Goal: Information Seeking & Learning: Compare options

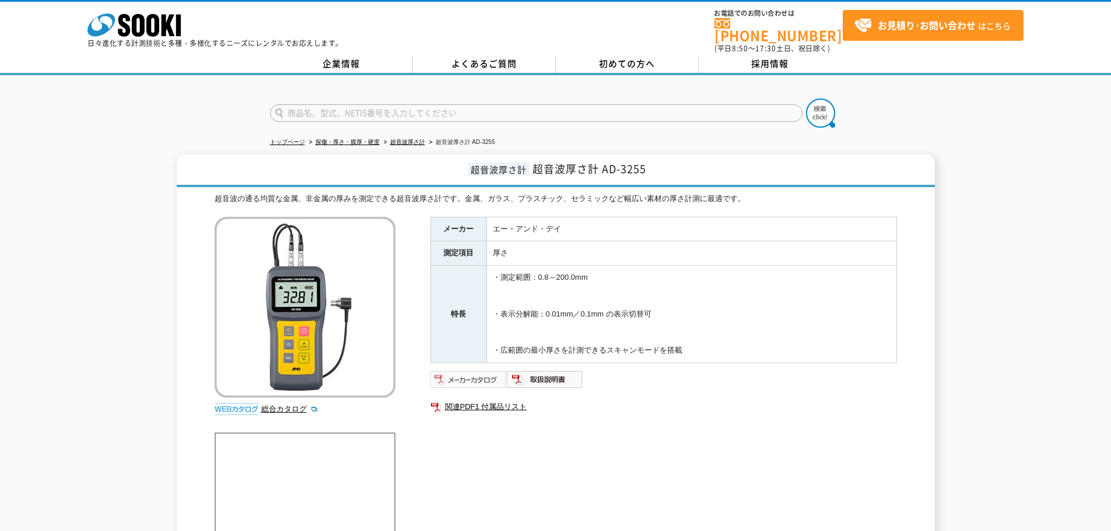
drag, startPoint x: 0, startPoint y: 0, endPoint x: 472, endPoint y: 365, distance: 596.5
click at [472, 370] on img at bounding box center [468, 379] width 76 height 19
click at [489, 426] on div "メーカー エー・アンド・デイ 測定項目 厚さ 特長 ・測定範囲：0.8～200.0mm ・表示分解能：0.01mm／0.1mm の表示切替可 ・広範囲の最小厚…" at bounding box center [663, 342] width 466 height 251
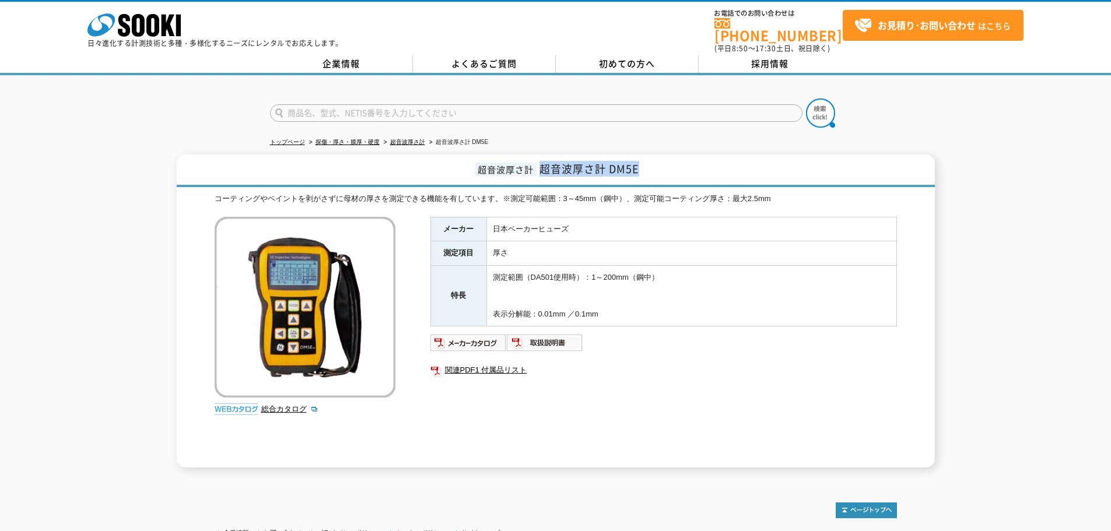
drag, startPoint x: 660, startPoint y: 176, endPoint x: 545, endPoint y: 166, distance: 114.7
click at [545, 166] on h1 "超音波厚さ計 超音波厚さ計 DM5E" at bounding box center [556, 171] width 758 height 33
copy span "超音波厚さ計 DM5E"
drag, startPoint x: 0, startPoint y: 150, endPoint x: -1, endPoint y: 198, distance: 47.8
click at [0, 198] on html "株式会社 ソーキ spMenu 日々進化する計測技術と多種・多様化するニーズにレンタルでお応えします。 お電話でのお問い合わせは 0120-856-990 (…" at bounding box center [555, 316] width 1111 height 633
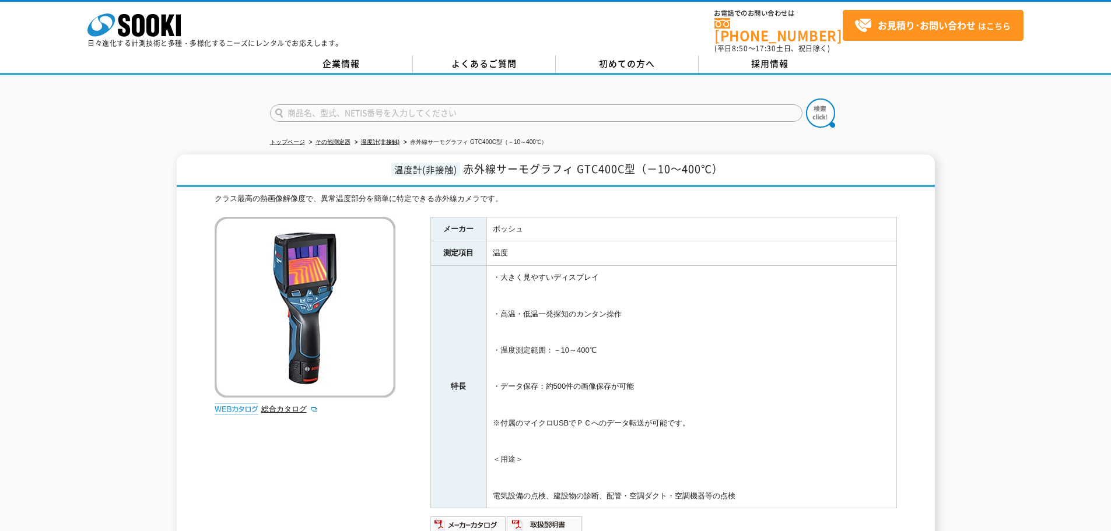
click at [699, 161] on span "赤外線サーモグラフィ GTC400C型（－10～400℃）" at bounding box center [593, 169] width 260 height 16
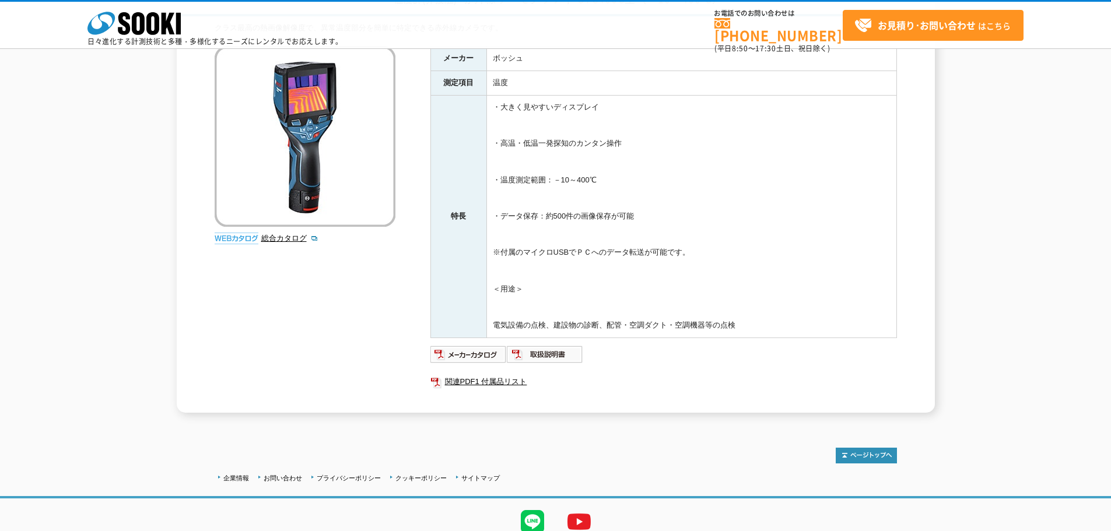
scroll to position [164, 0]
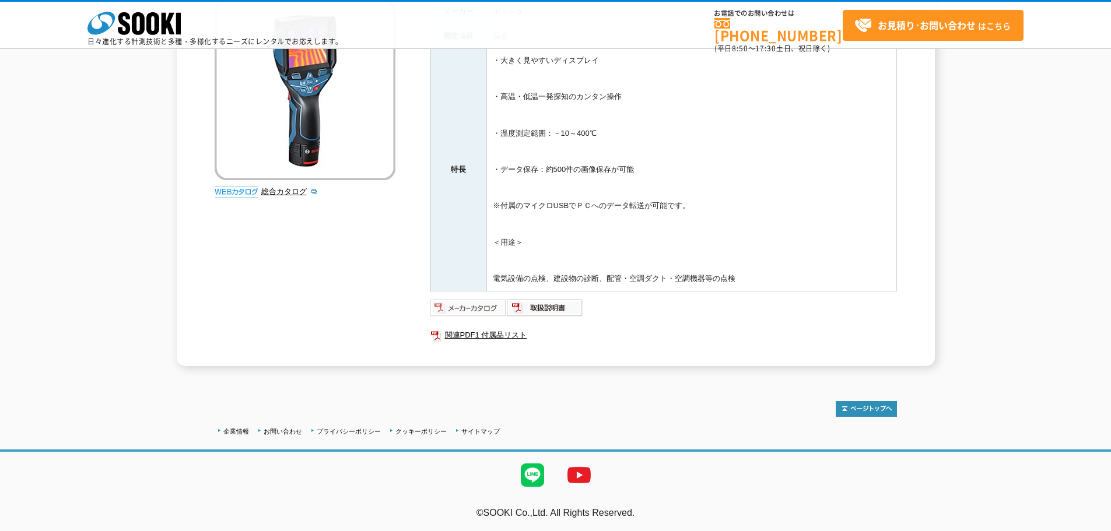
click at [481, 307] on img at bounding box center [468, 308] width 76 height 19
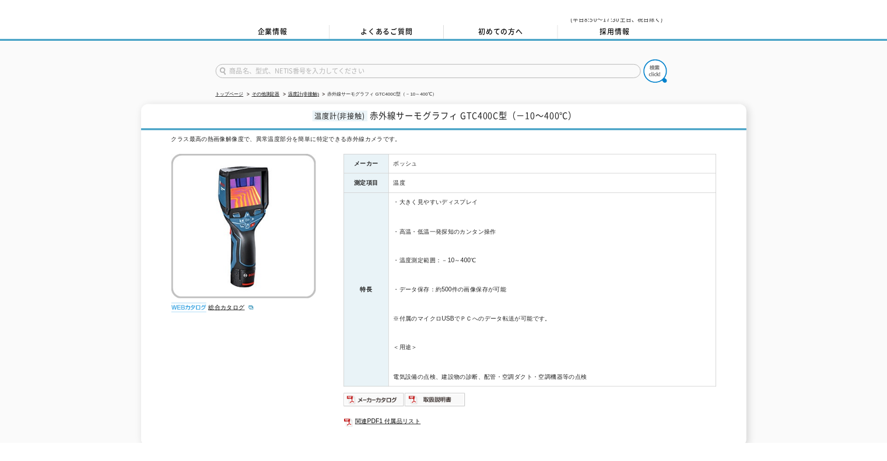
scroll to position [0, 0]
